Goal: Navigation & Orientation: Find specific page/section

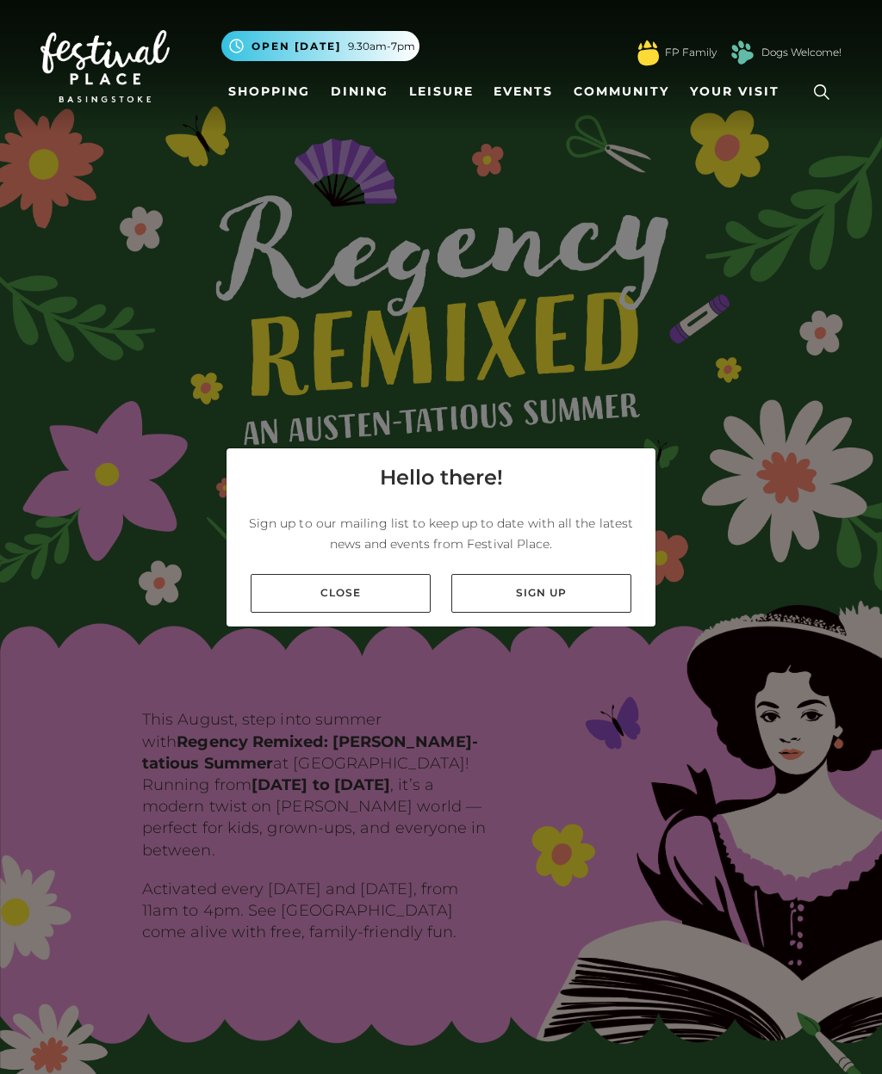
click at [370, 612] on link "Close" at bounding box center [341, 593] width 180 height 39
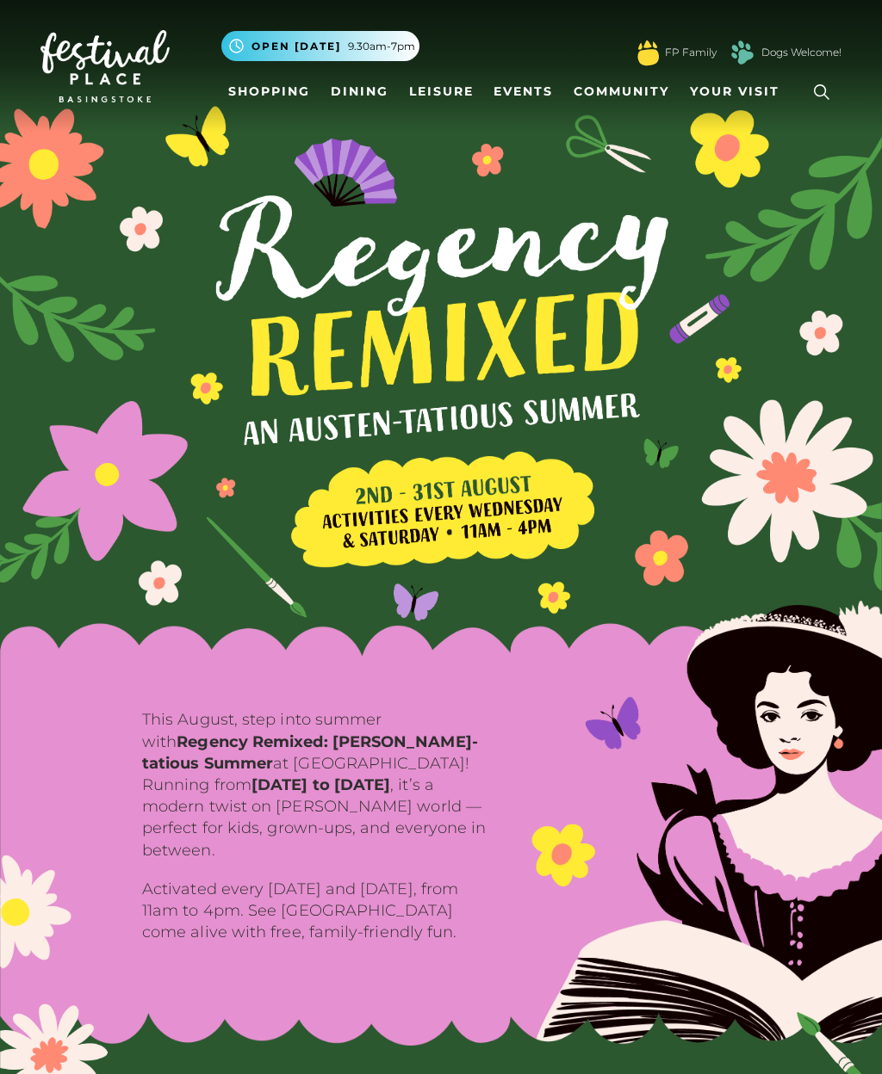
click at [274, 95] on link "Shopping" at bounding box center [269, 92] width 96 height 32
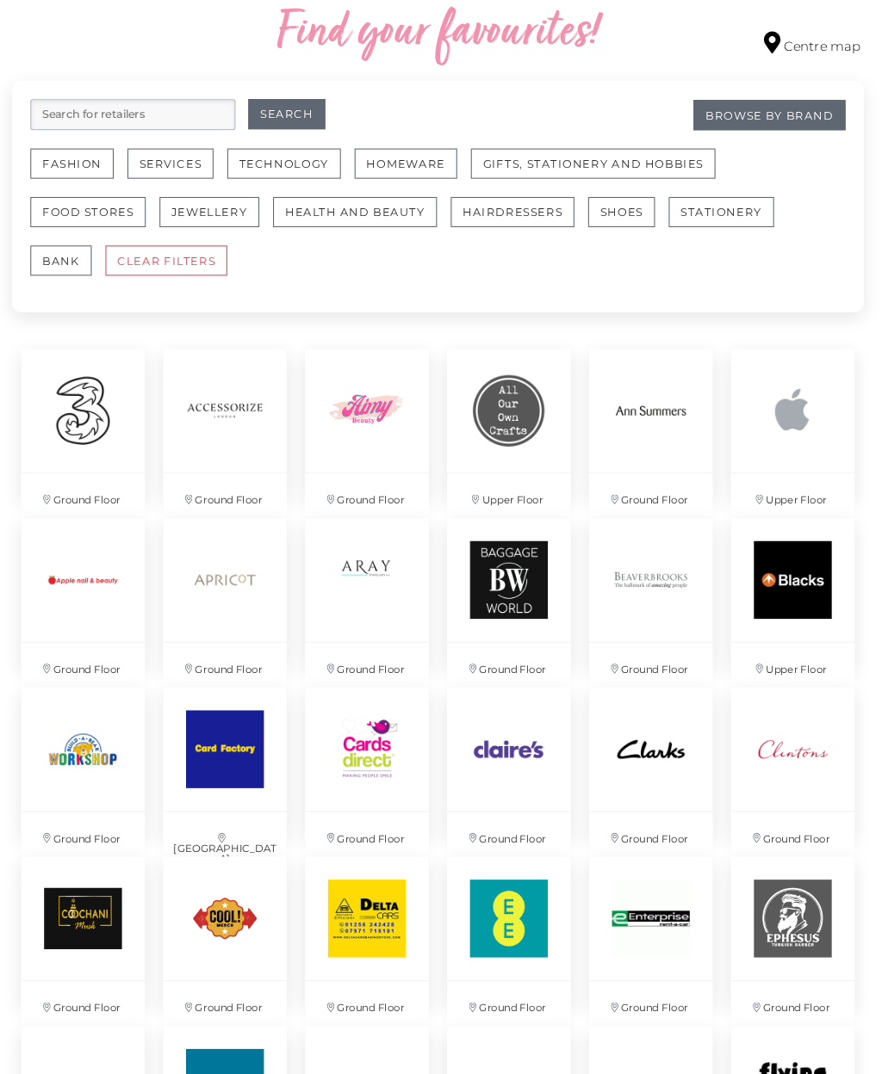
scroll to position [1005, 0]
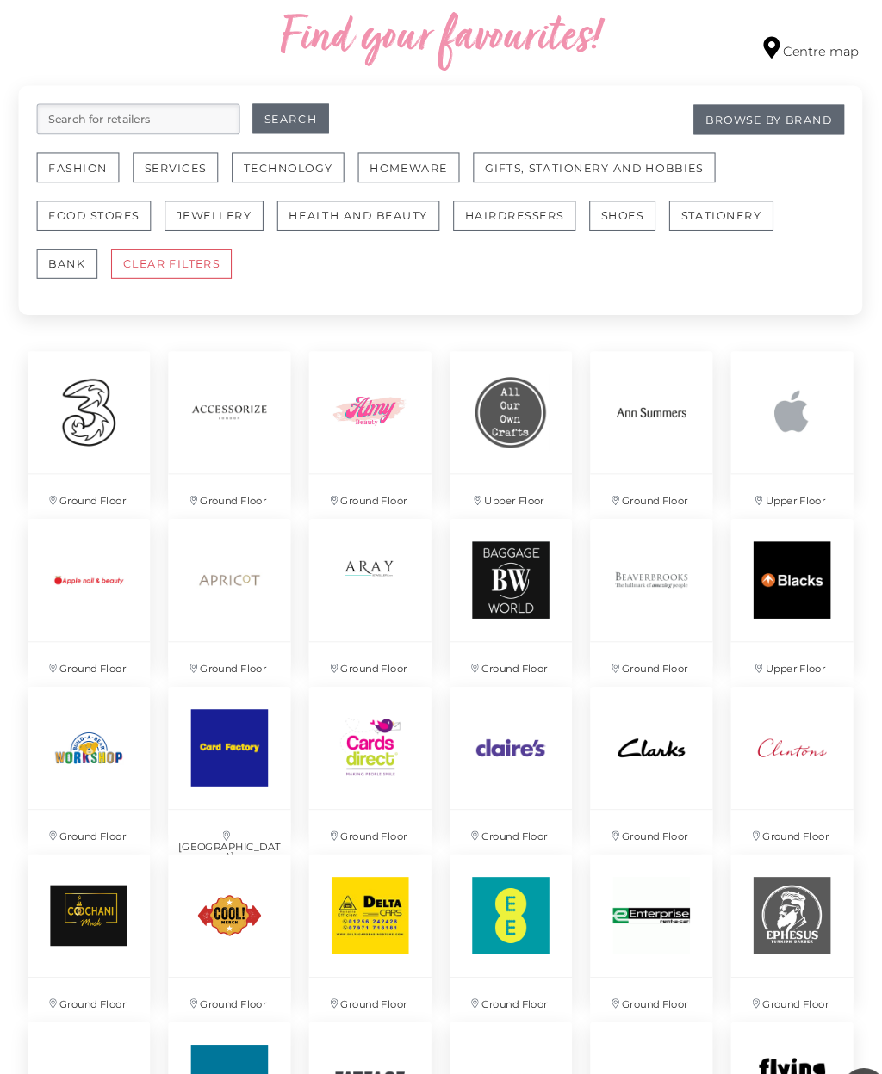
click at [81, 151] on button "Fashion" at bounding box center [97, 159] width 78 height 28
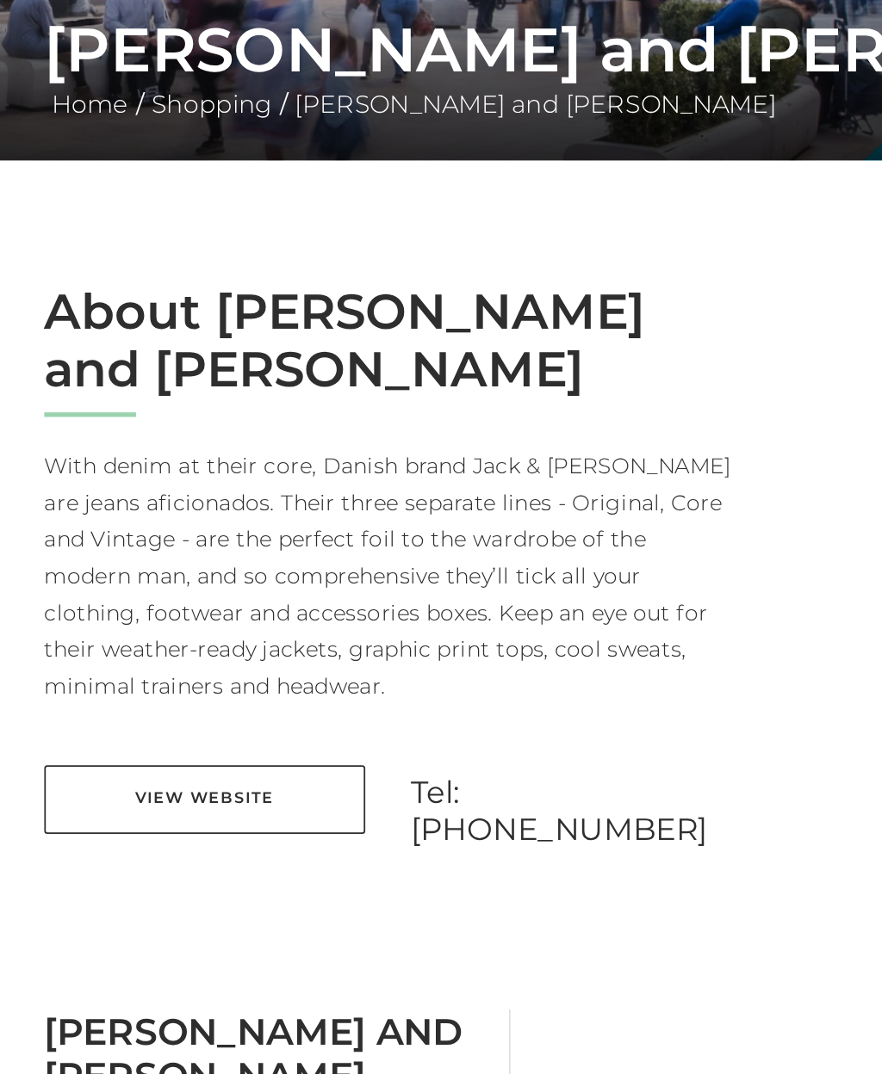
click at [162, 771] on link "View Website" at bounding box center [130, 790] width 181 height 39
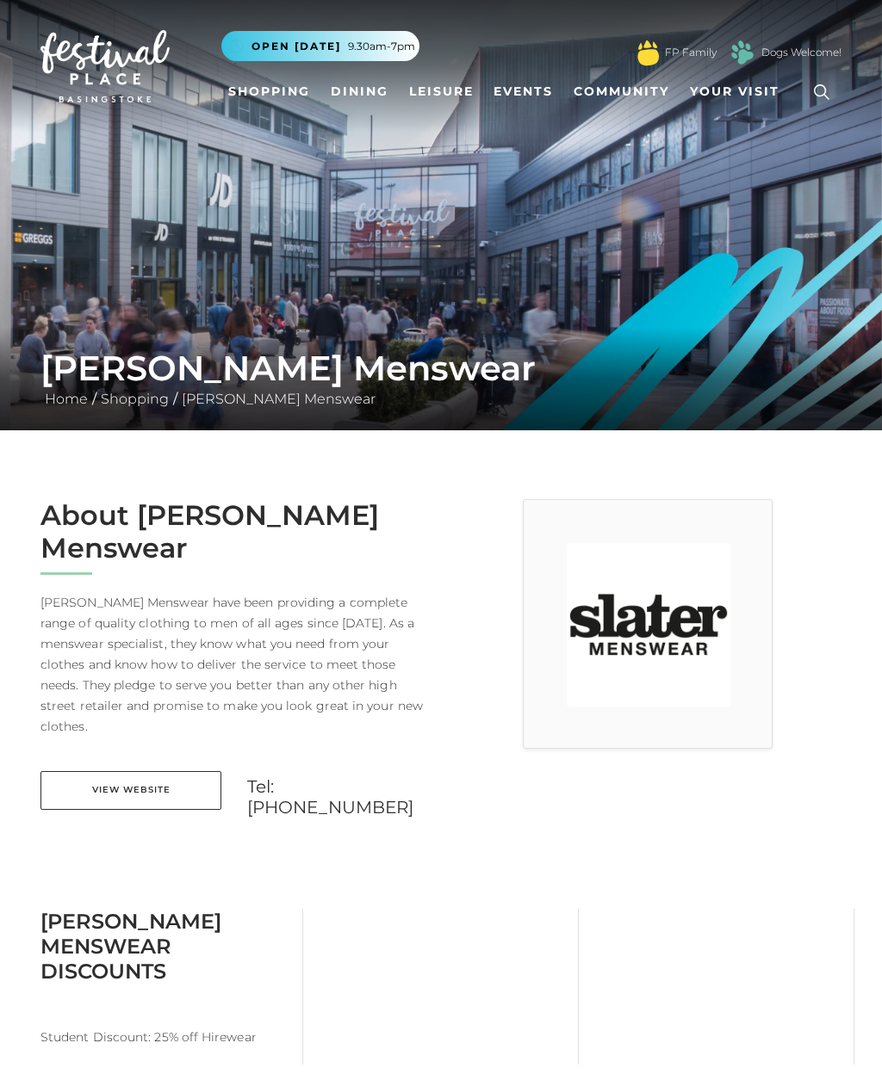
click at [133, 771] on link "View Website" at bounding box center [130, 790] width 181 height 39
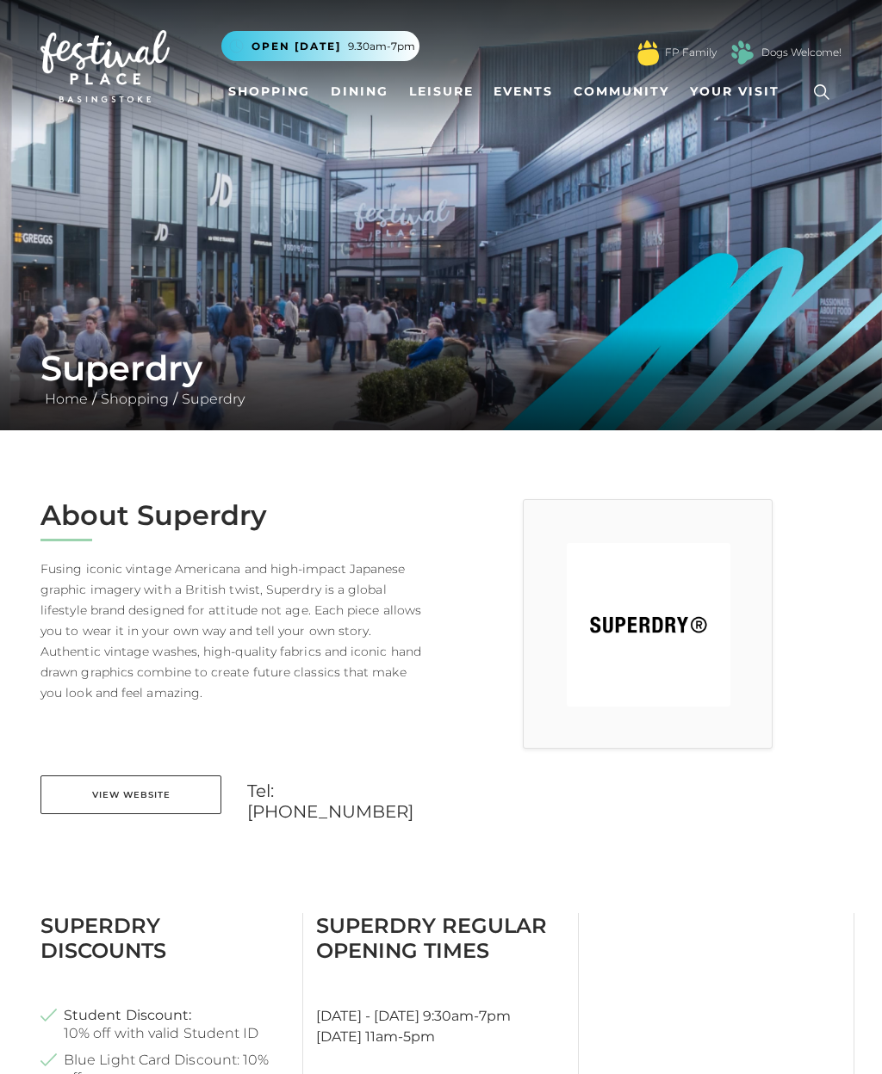
click at [146, 794] on link "View Website" at bounding box center [130, 795] width 181 height 39
